Goal: Find specific page/section: Find specific page/section

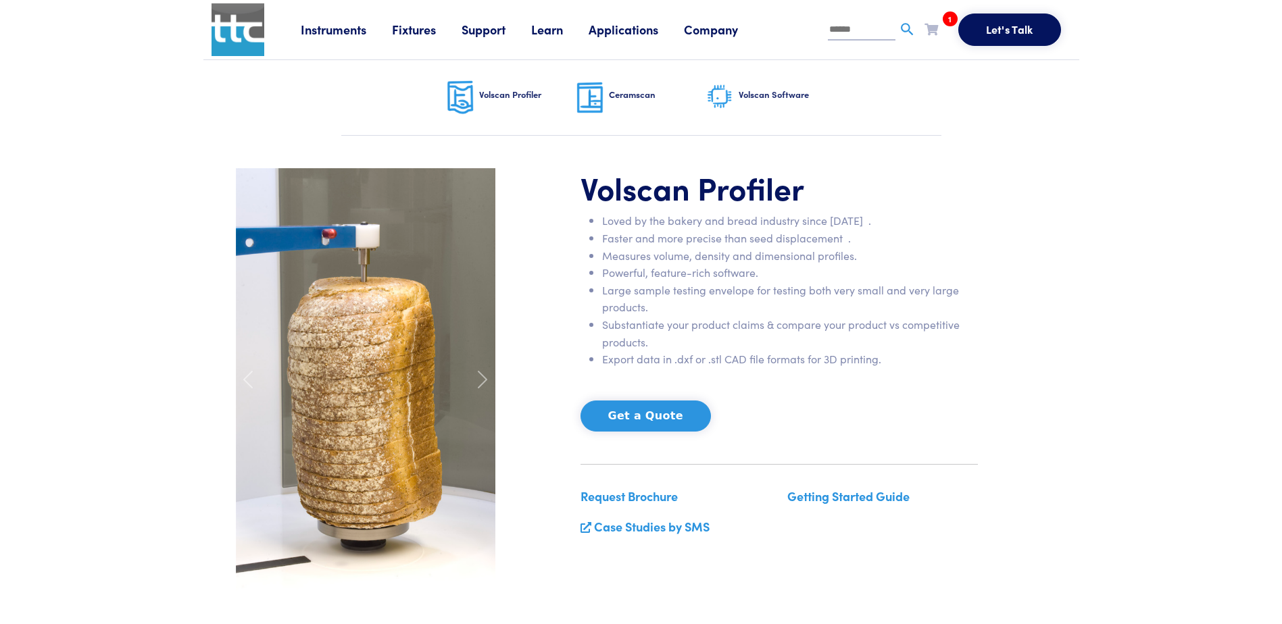
click at [676, 416] on button "Get a Quote" at bounding box center [646, 416] width 130 height 31
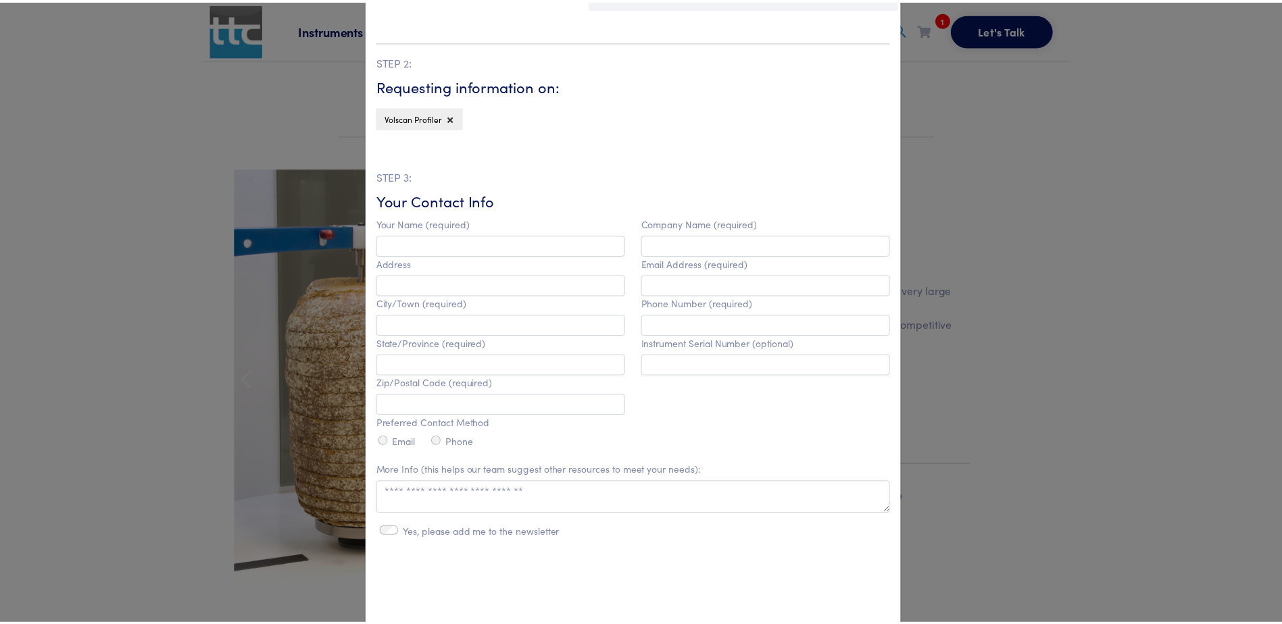
scroll to position [380, 0]
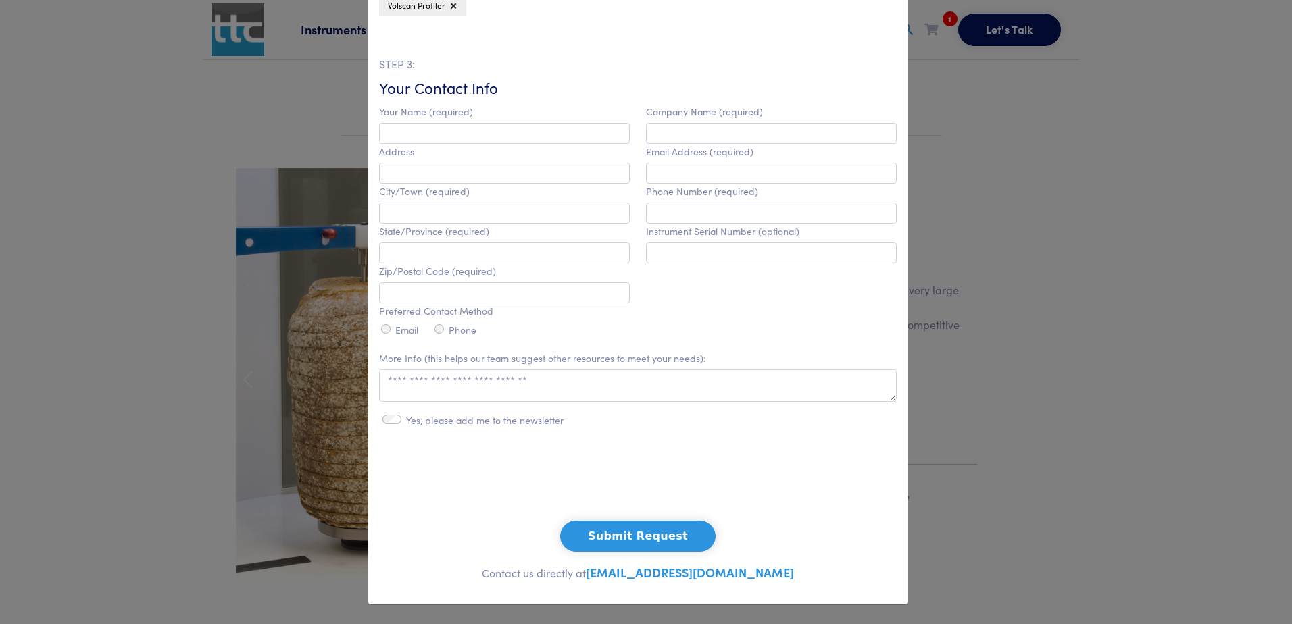
click at [1113, 303] on div "**********" at bounding box center [646, 312] width 1292 height 624
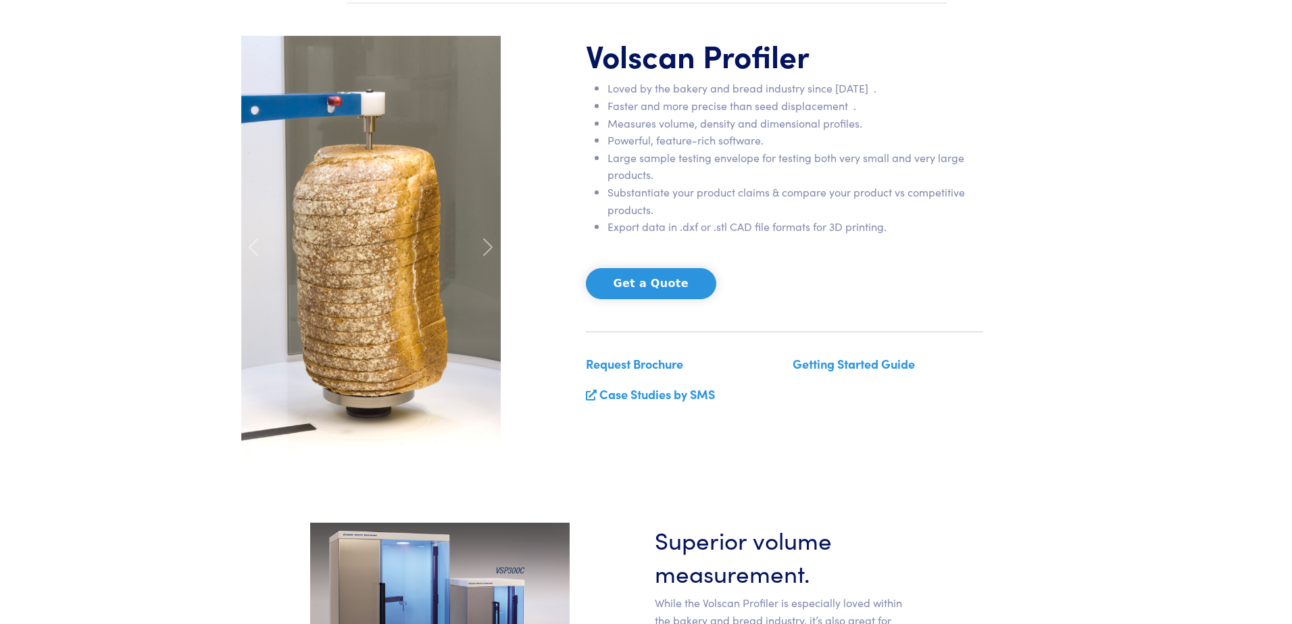
scroll to position [135, 0]
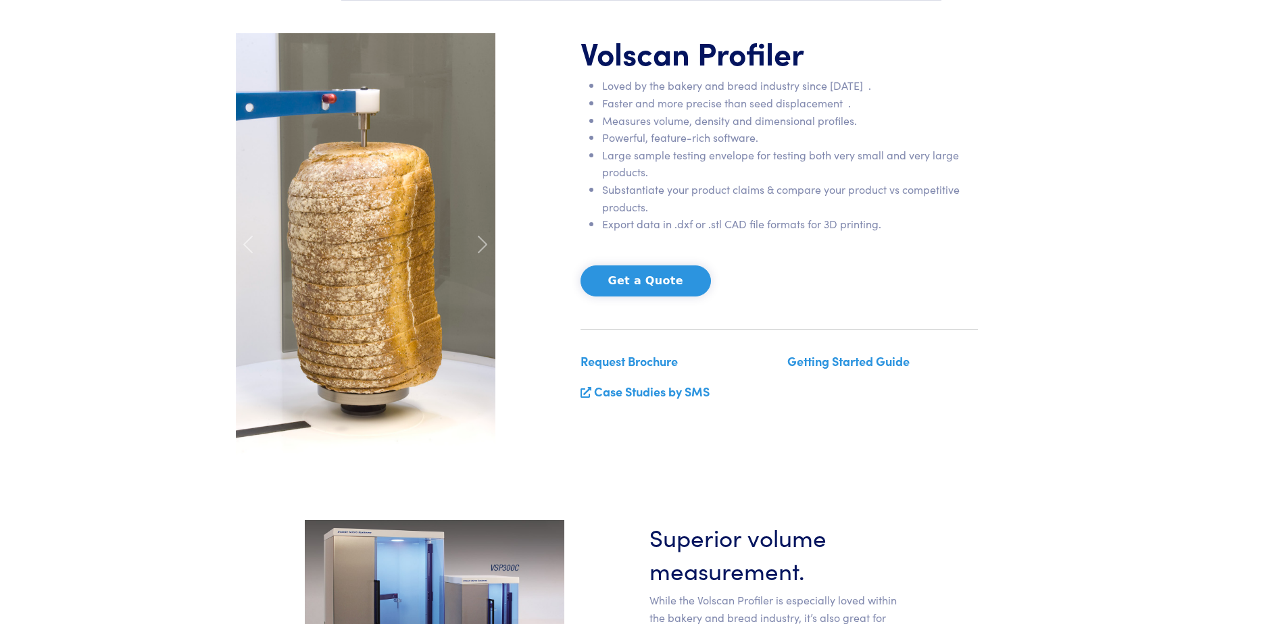
click at [672, 364] on link "Request Brochure" at bounding box center [629, 361] width 97 height 17
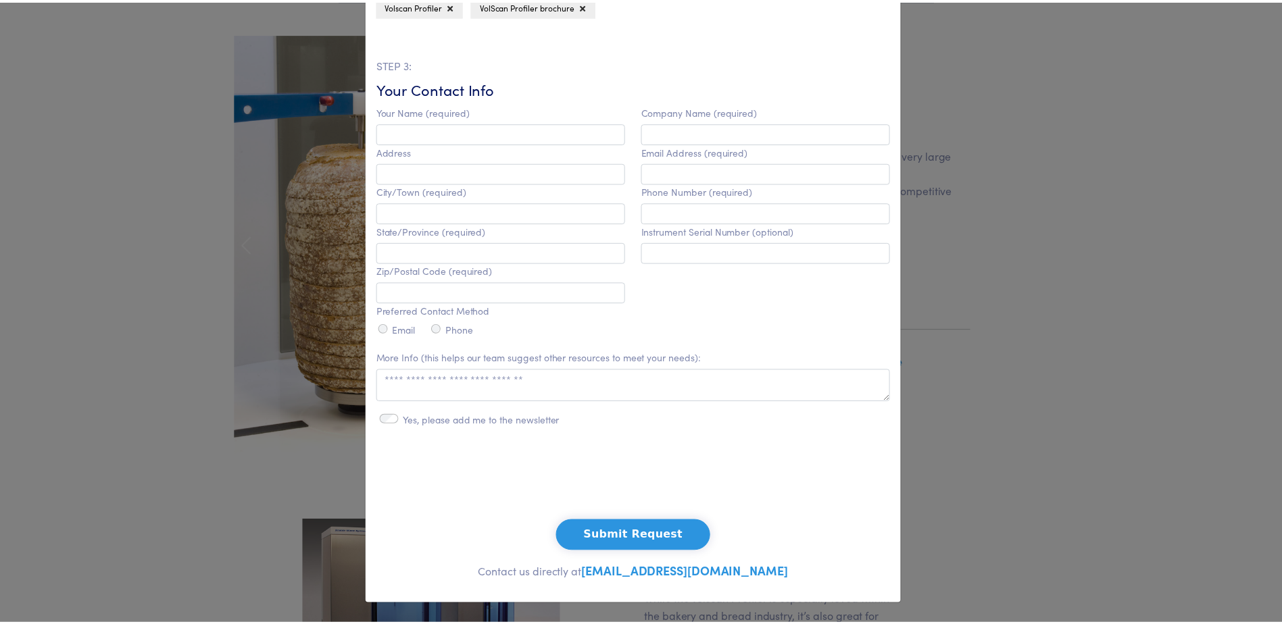
scroll to position [0, 0]
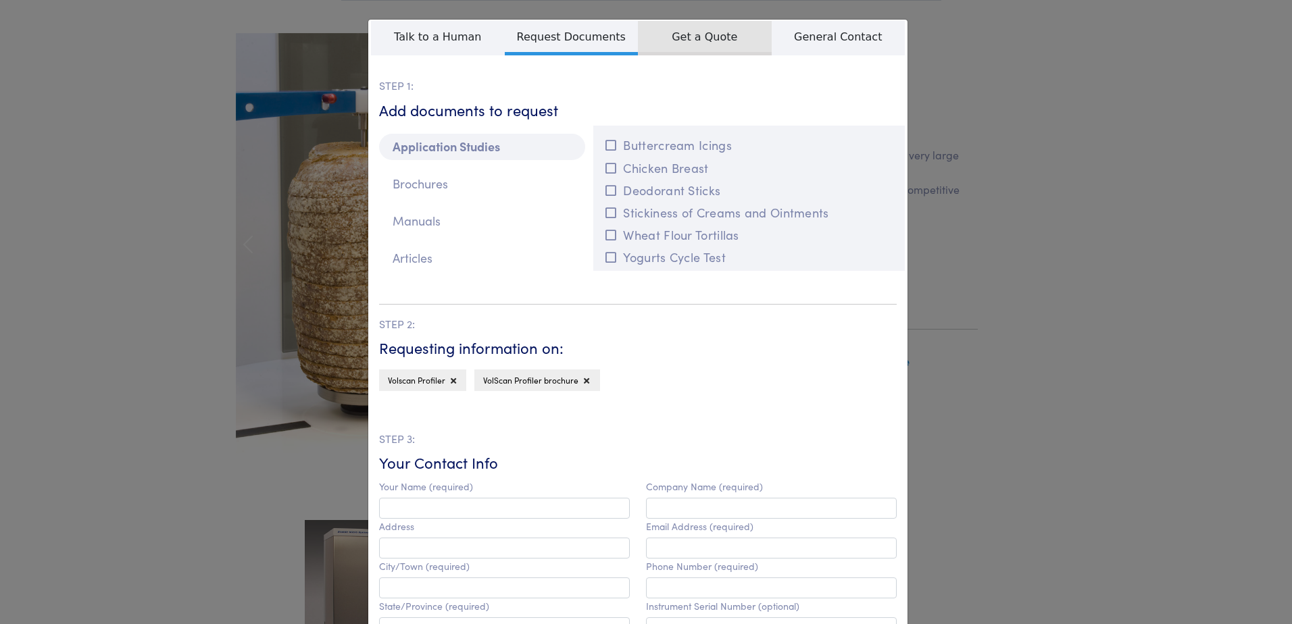
click at [743, 51] on span "Get a Quote" at bounding box center [705, 38] width 134 height 34
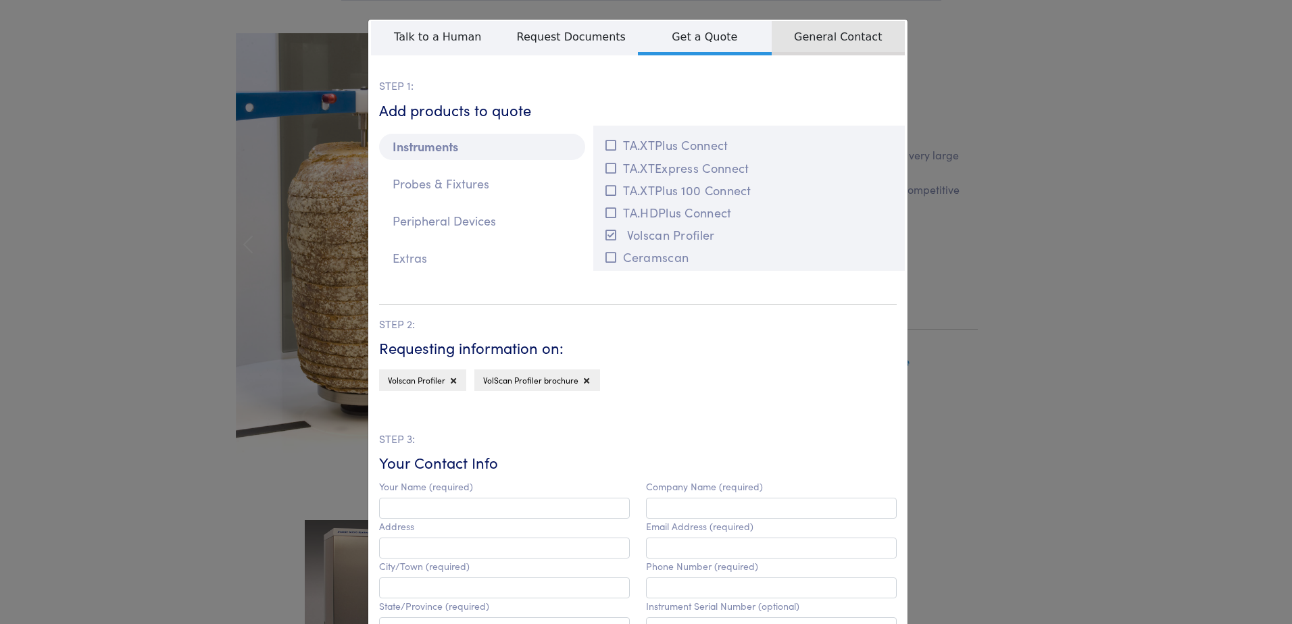
click at [839, 38] on span "General Contact" at bounding box center [839, 38] width 134 height 34
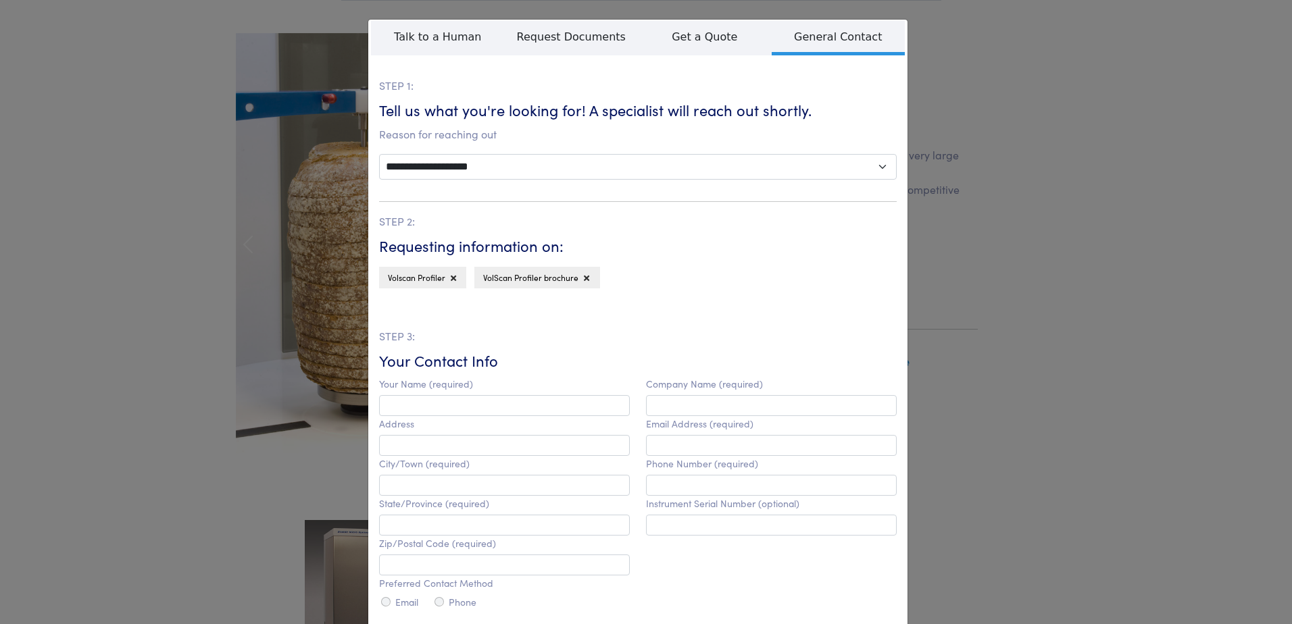
click at [1033, 59] on div "**********" at bounding box center [646, 312] width 1292 height 624
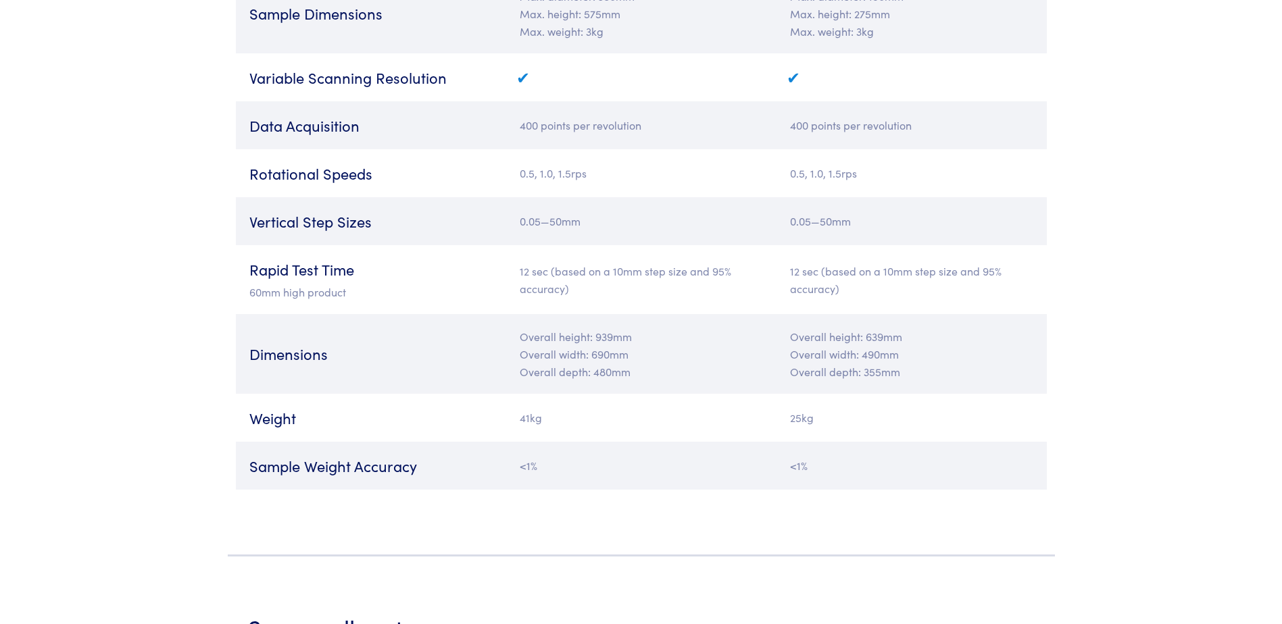
scroll to position [3041, 0]
drag, startPoint x: 1260, startPoint y: 432, endPoint x: 1274, endPoint y: 437, distance: 14.6
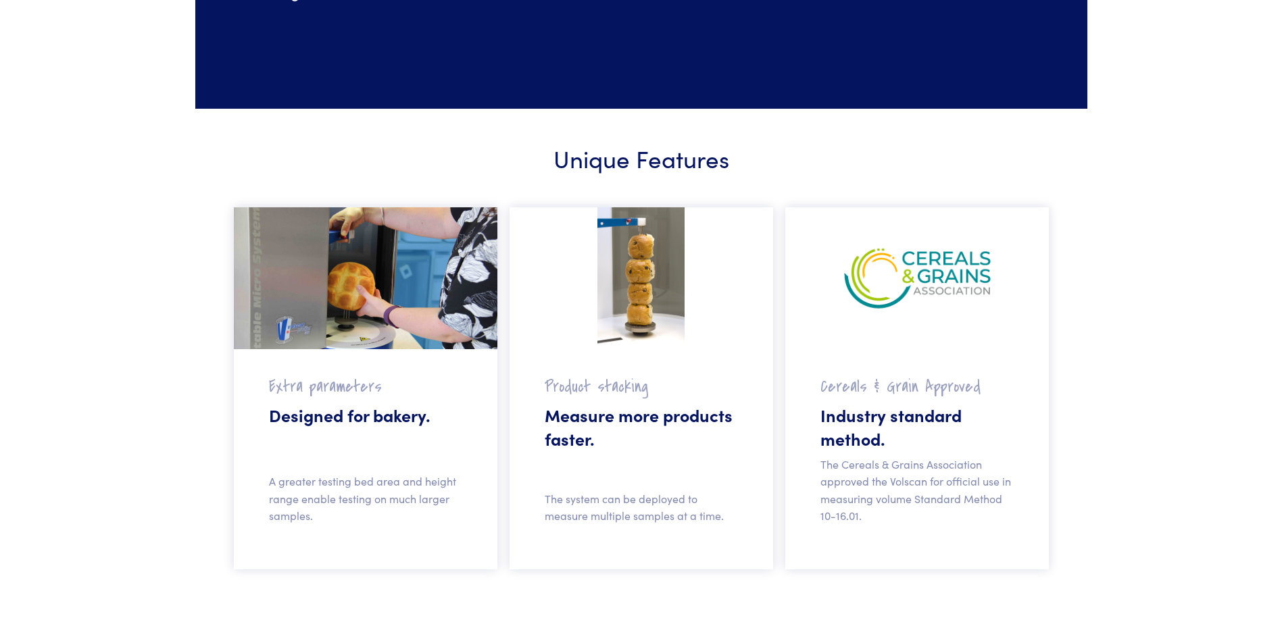
scroll to position [0, 0]
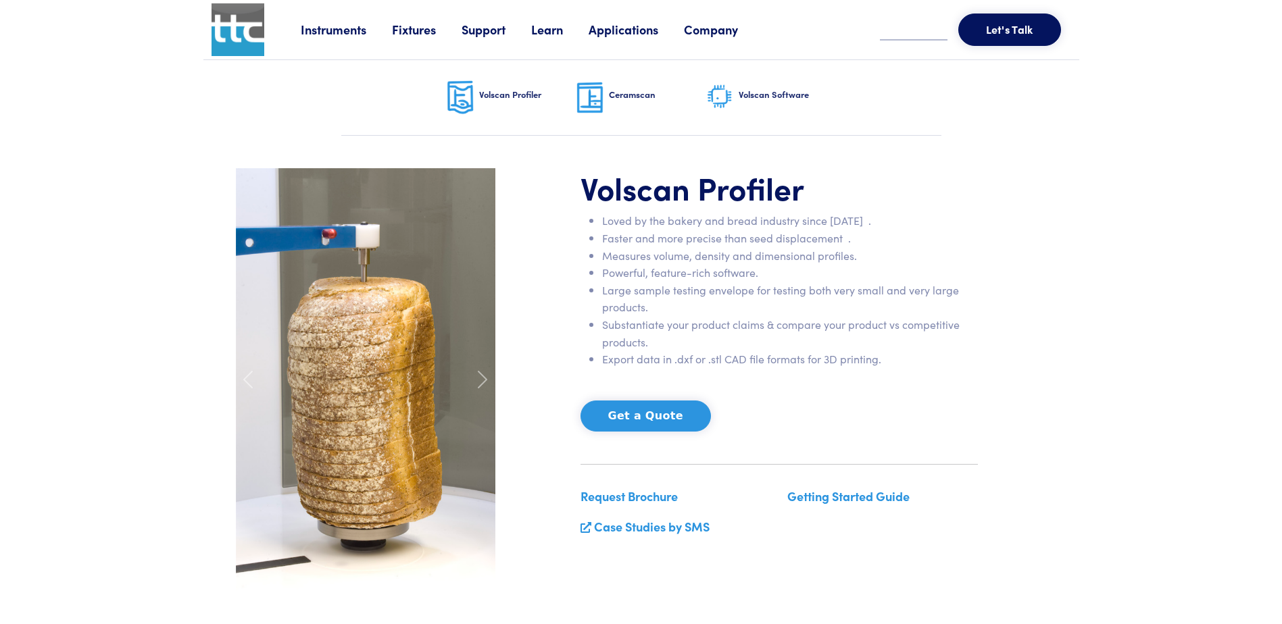
click at [730, 34] on link "Company" at bounding box center [724, 29] width 80 height 17
